Goal: Find contact information: Obtain details needed to contact an individual or organization

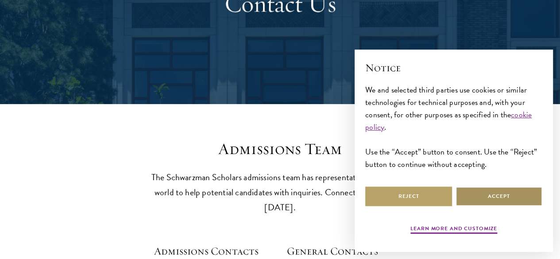
click at [474, 189] on button "Accept" at bounding box center [499, 197] width 87 height 20
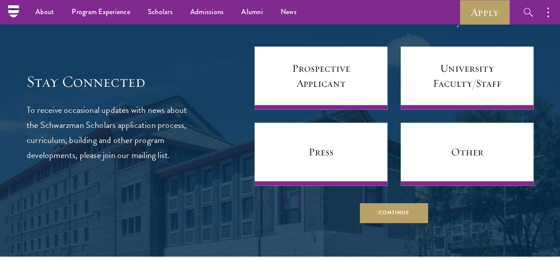
scroll to position [509, 0]
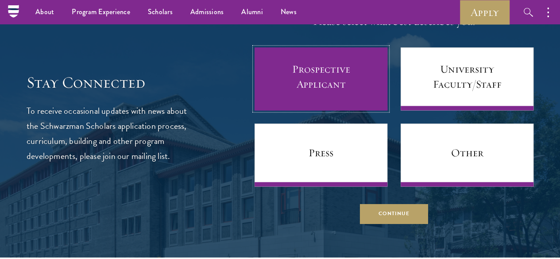
click at [270, 96] on link "Prospective Applicant" at bounding box center [321, 78] width 133 height 63
click at [290, 105] on link "Prospective Applicant" at bounding box center [321, 78] width 133 height 63
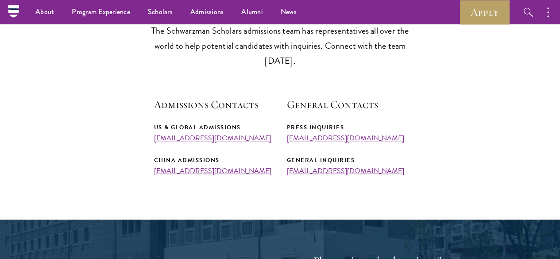
scroll to position [271, 0]
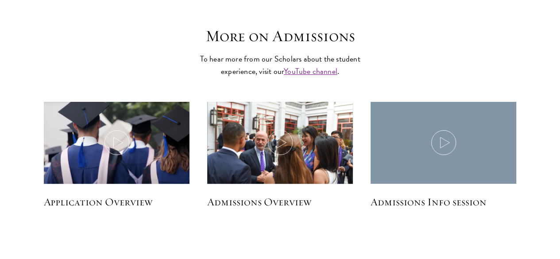
scroll to position [1821, 0]
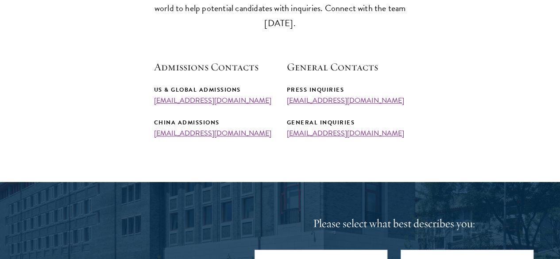
scroll to position [307, 0]
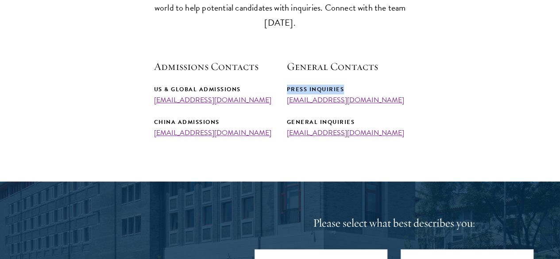
drag, startPoint x: 284, startPoint y: 101, endPoint x: 359, endPoint y: 90, distance: 75.2
click at [359, 90] on div "Admissions Contacts US & Global Admissions admissions@schwarzmanscholars.org Ch…" at bounding box center [280, 98] width 253 height 78
drag, startPoint x: 287, startPoint y: 136, endPoint x: 372, endPoint y: 132, distance: 84.7
click at [372, 127] on div "General Inquiries" at bounding box center [347, 122] width 120 height 10
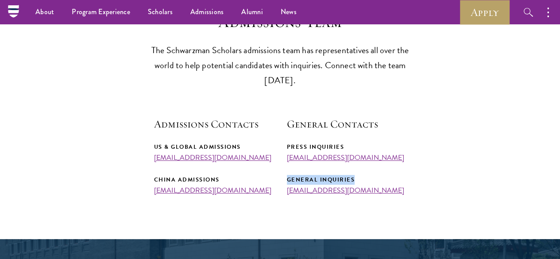
scroll to position [235, 0]
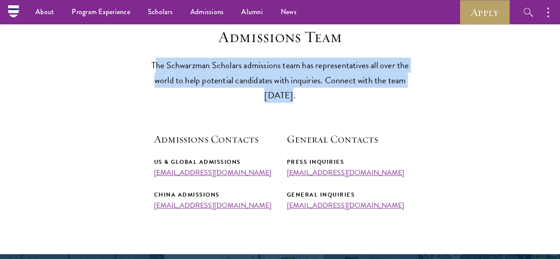
drag, startPoint x: 148, startPoint y: 73, endPoint x: 325, endPoint y: 101, distance: 179.4
click at [325, 101] on p "The Schwarzman Scholars admissions team has representatives all over the world …" at bounding box center [280, 80] width 275 height 45
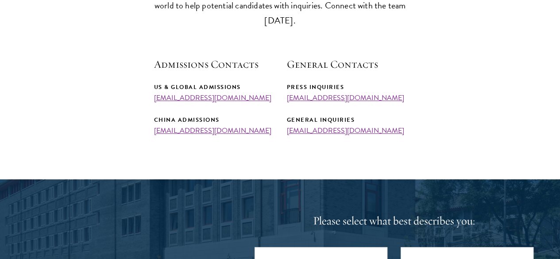
scroll to position [315, 0]
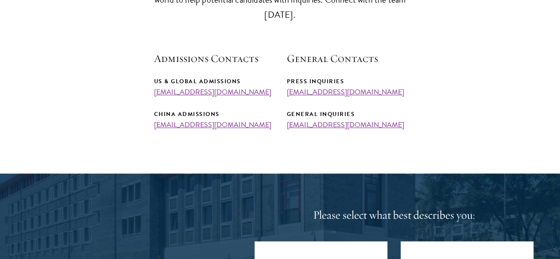
drag, startPoint x: 423, startPoint y: 57, endPoint x: 380, endPoint y: 58, distance: 42.5
click at [380, 58] on section "Admissions Team The Schwarzman Scholars admissions team has representatives all…" at bounding box center [280, 38] width 560 height 183
click at [198, 97] on link "[EMAIL_ADDRESS][DOMAIN_NAME]" at bounding box center [212, 92] width 117 height 11
drag, startPoint x: 147, startPoint y: 101, endPoint x: 258, endPoint y: 106, distance: 110.8
click at [258, 106] on section "Admissions Team The Schwarzman Scholars admissions team has representatives all…" at bounding box center [280, 38] width 560 height 183
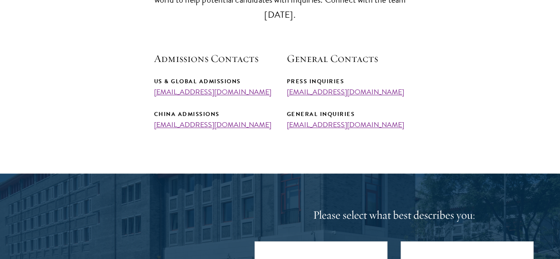
copy link "[EMAIL_ADDRESS][DOMAIN_NAME]"
drag, startPoint x: 150, startPoint y: 137, endPoint x: 250, endPoint y: 135, distance: 100.1
click at [250, 129] on section "Admissions Team The Schwarzman Scholars admissions team has representatives all…" at bounding box center [280, 38] width 560 height 183
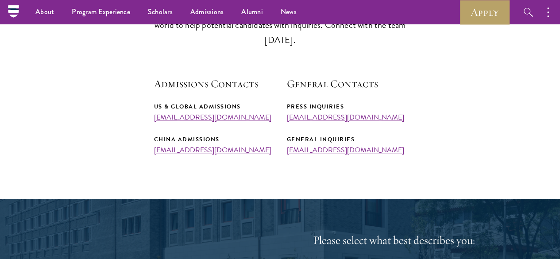
scroll to position [290, 0]
